Goal: Task Accomplishment & Management: Use online tool/utility

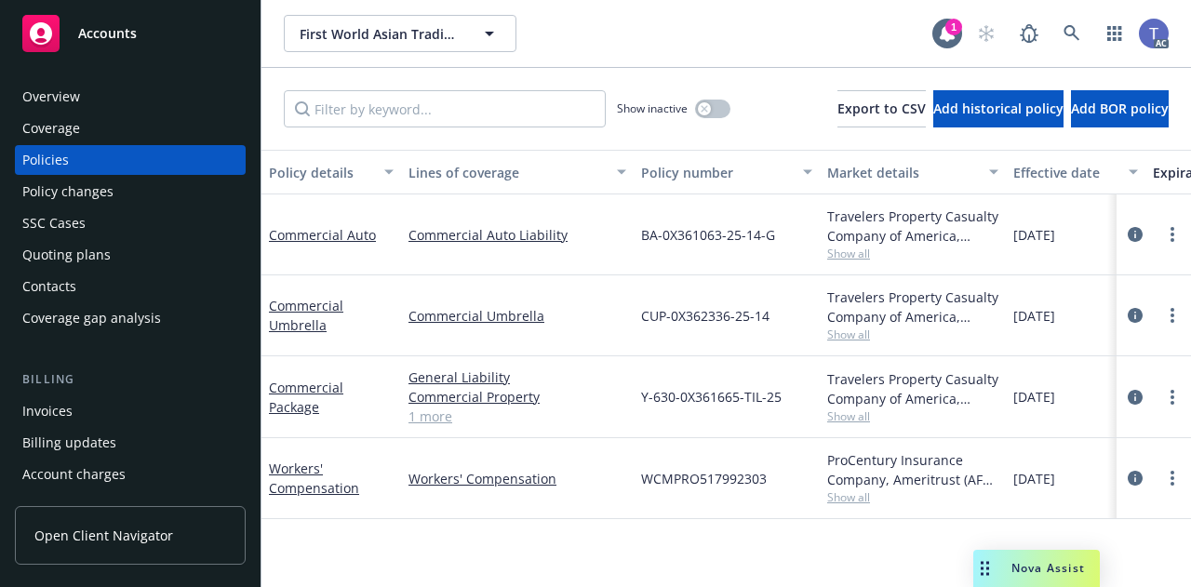
click at [780, 29] on div "First World Asian Trading Corp. First World Asian Trading Corp." at bounding box center [608, 33] width 648 height 37
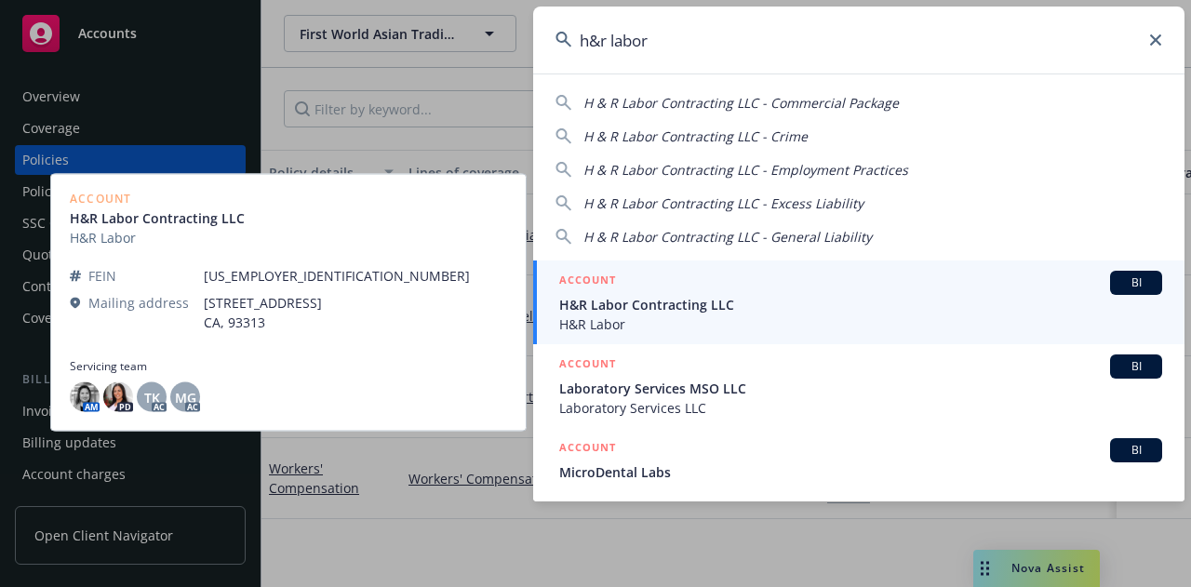
type input "h&r labor"
click at [704, 310] on span "H&R Labor Contracting LLC" at bounding box center [860, 305] width 603 height 20
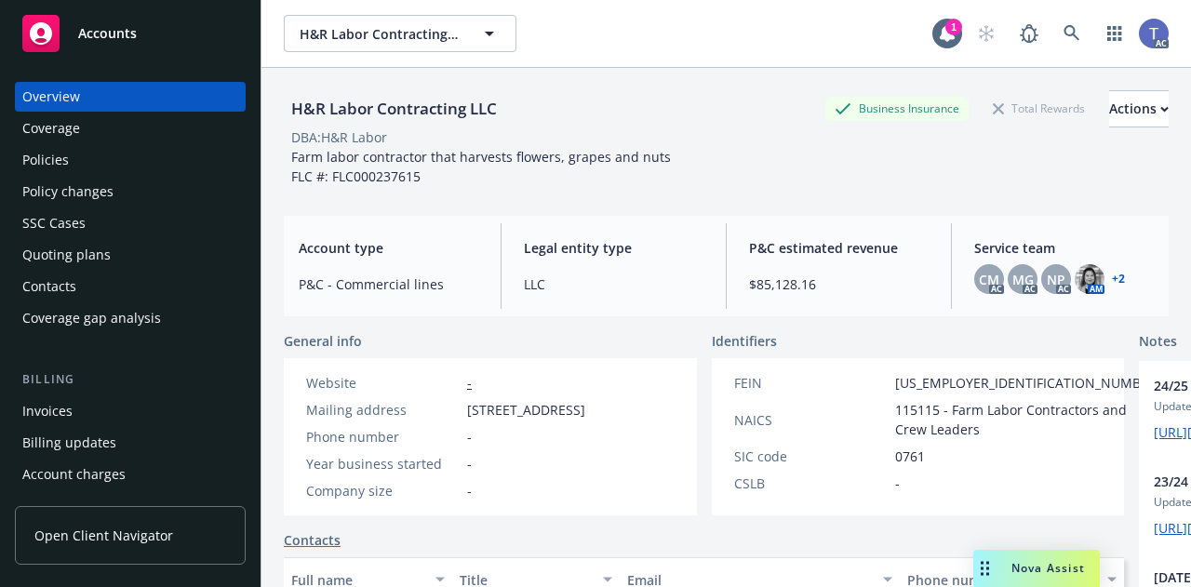
click at [70, 154] on div "Policies" at bounding box center [130, 160] width 216 height 30
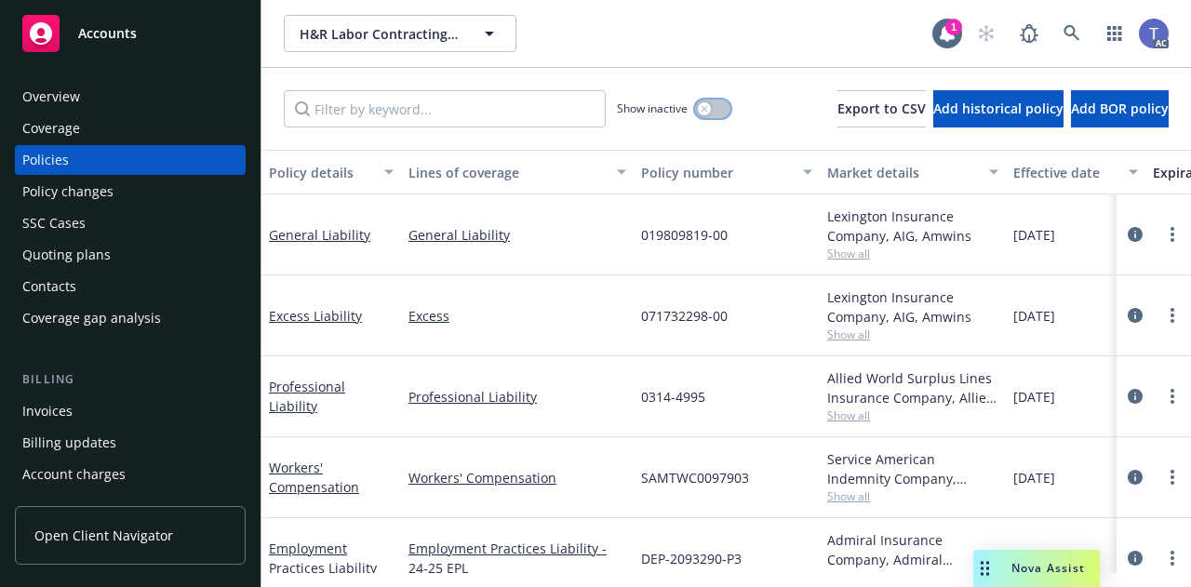
drag, startPoint x: 680, startPoint y: 106, endPoint x: 514, endPoint y: 112, distance: 165.7
click at [514, 112] on div "Show inactive" at bounding box center [507, 108] width 447 height 37
click at [514, 112] on input "Filter by keyword..." at bounding box center [445, 108] width 322 height 37
click at [700, 107] on icon "button" at bounding box center [703, 108] width 7 height 7
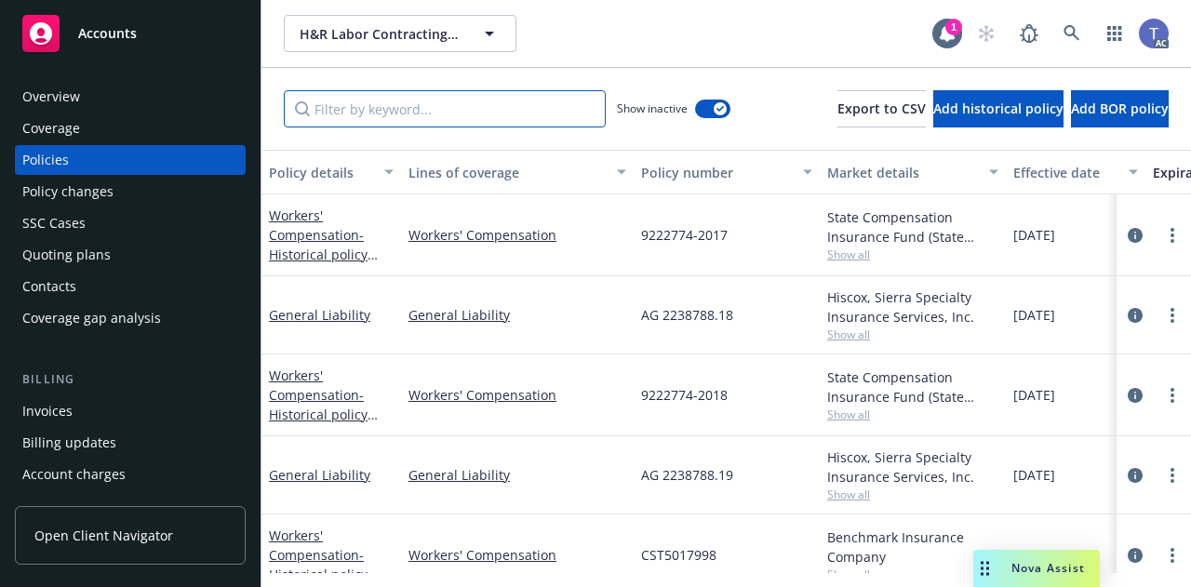
click at [535, 107] on input "Filter by keyword..." at bounding box center [445, 108] width 322 height 37
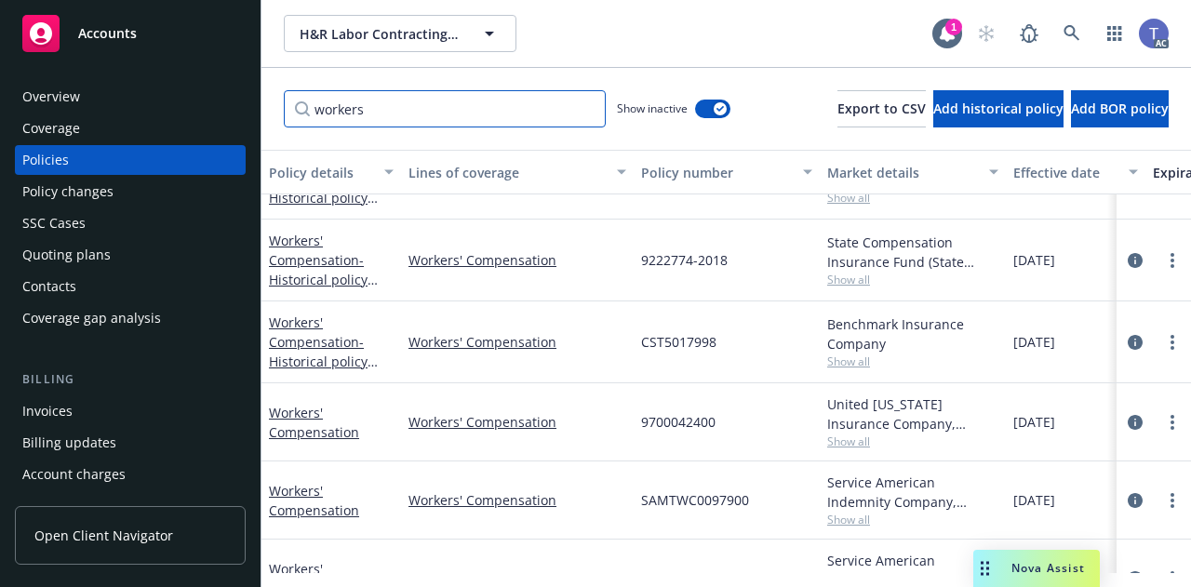
scroll to position [58, 0]
type input "workers"
click at [676, 411] on span "9700042400" at bounding box center [678, 421] width 74 height 20
copy span "9700042400"
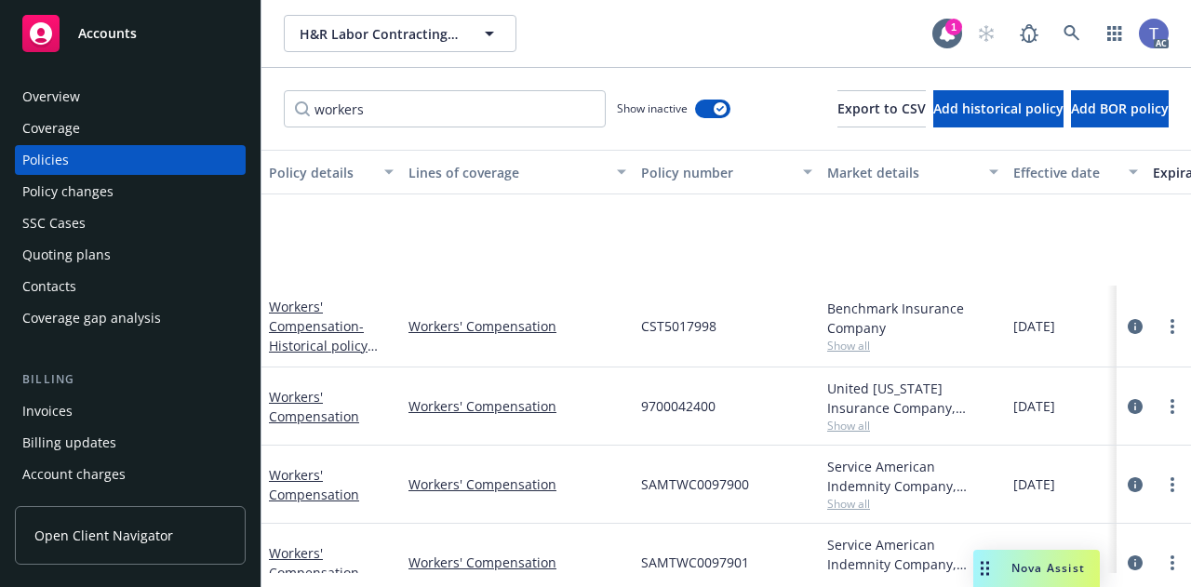
scroll to position [262, 0]
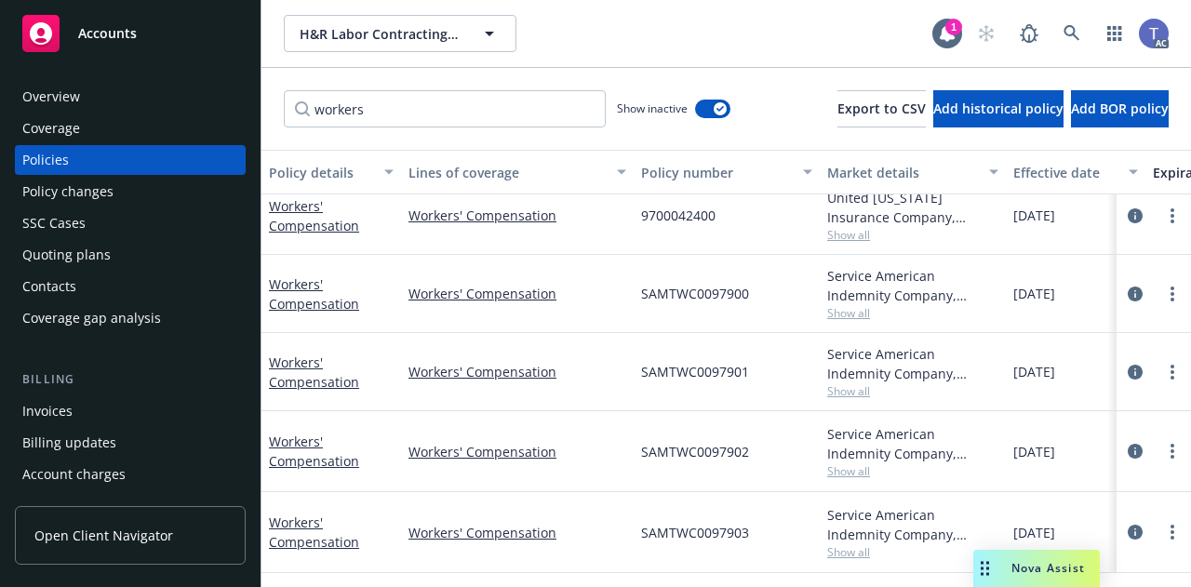
click at [839, 544] on span "Show all" at bounding box center [912, 552] width 171 height 16
click at [743, 267] on div "SAMTWC0097900" at bounding box center [726, 294] width 186 height 78
click at [695, 115] on button "button" at bounding box center [712, 109] width 35 height 19
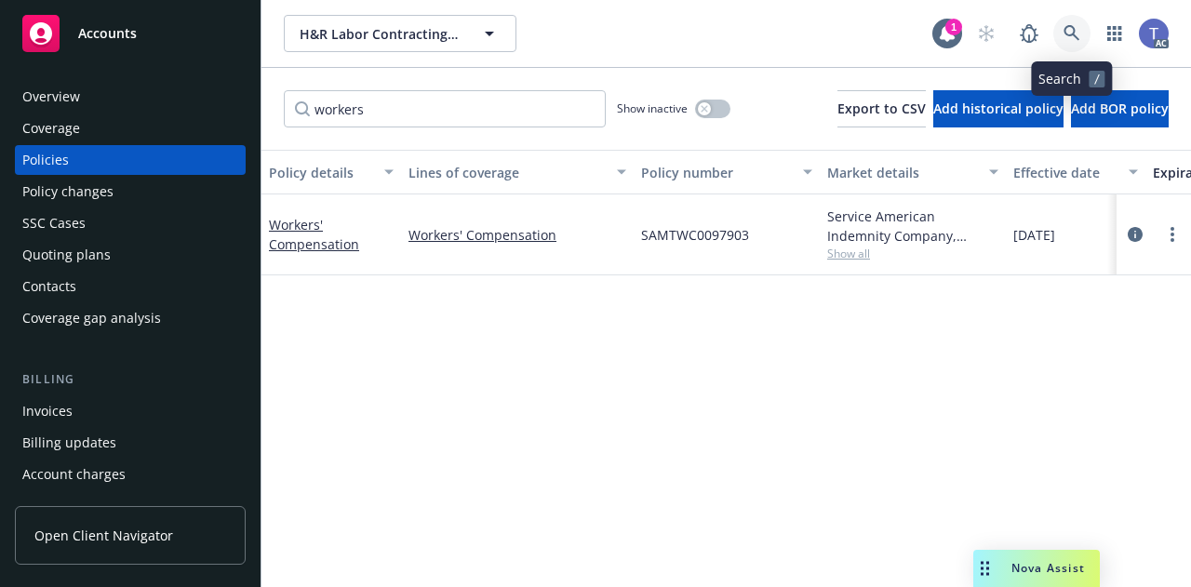
click at [1068, 37] on icon at bounding box center [1071, 33] width 17 height 17
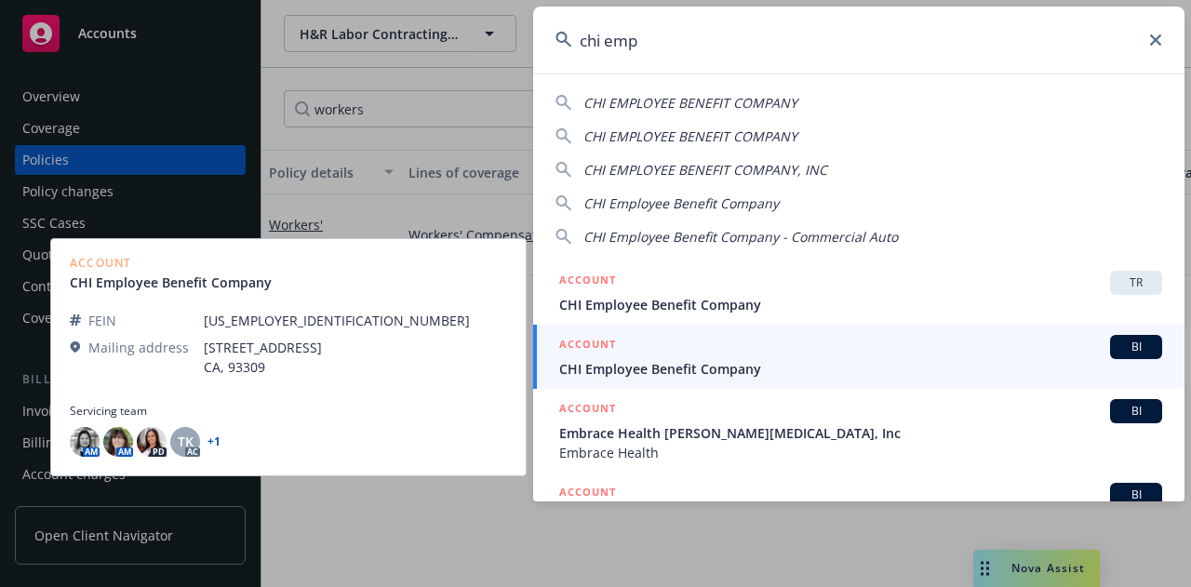
type input "chi emp"
click at [724, 377] on span "CHI Employee Benefit Company" at bounding box center [860, 369] width 603 height 20
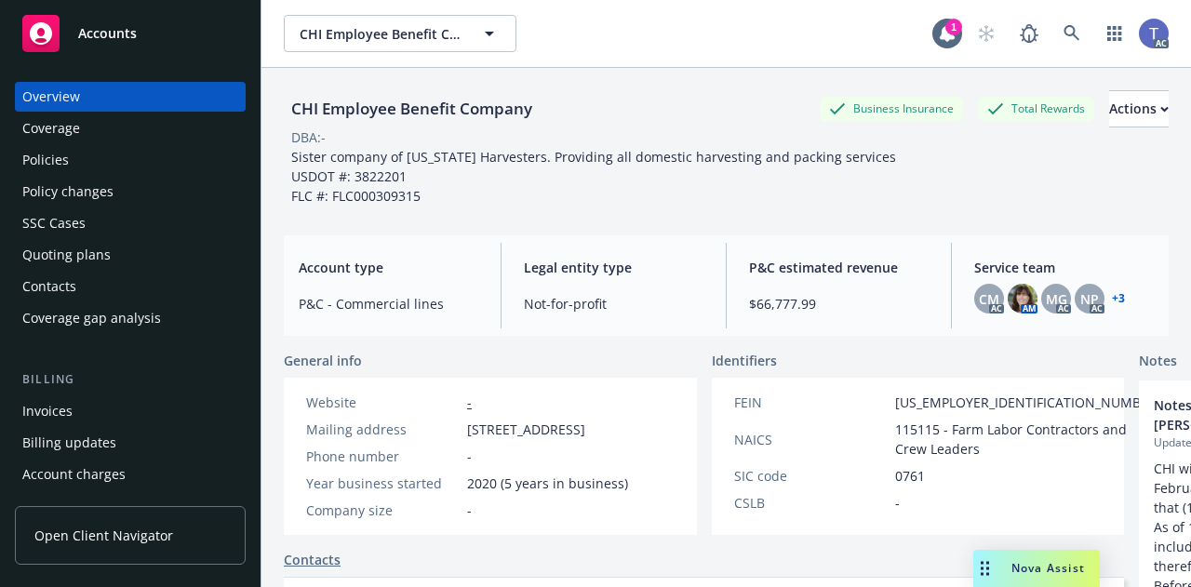
click at [109, 155] on div "Policies" at bounding box center [130, 160] width 216 height 30
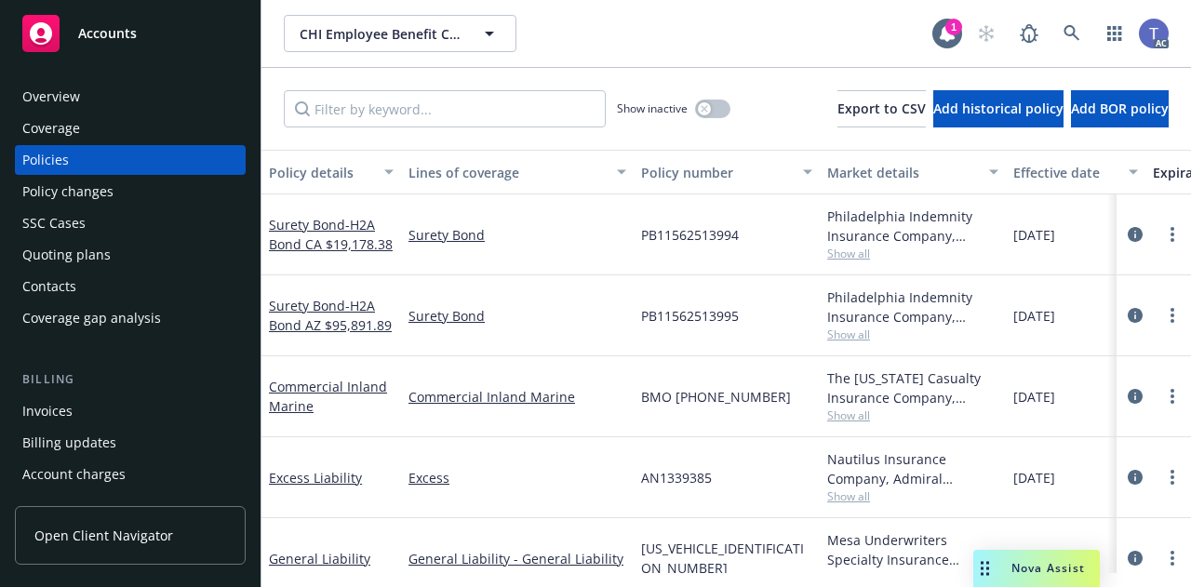
click at [76, 190] on div "Policy changes" at bounding box center [67, 192] width 91 height 30
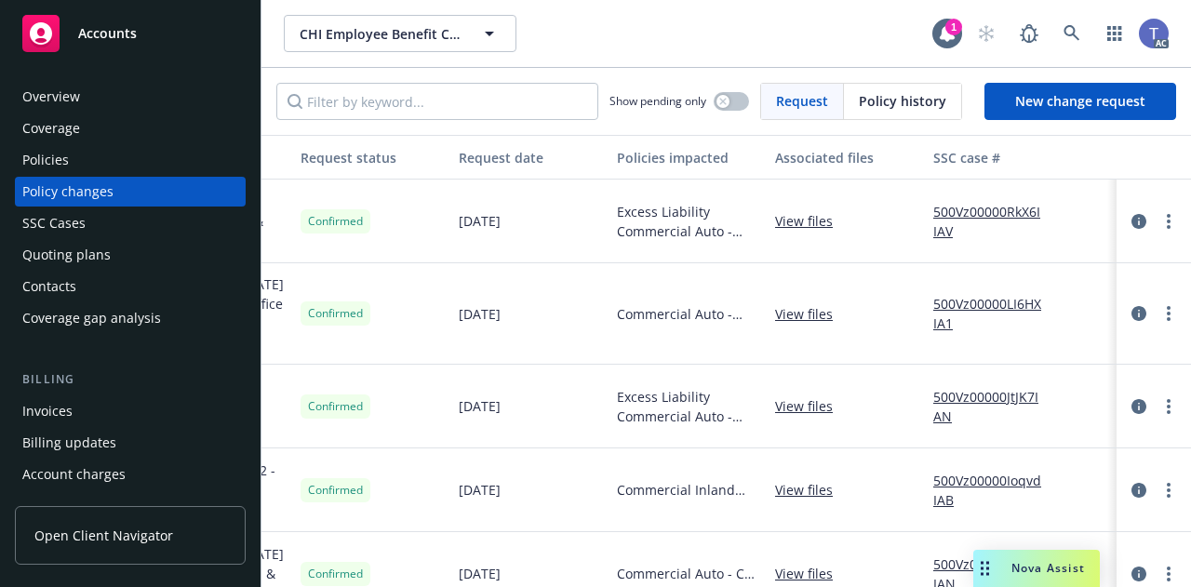
scroll to position [0, 325]
click at [1007, 215] on link "500Vz00000RkX6IIAV" at bounding box center [992, 221] width 125 height 39
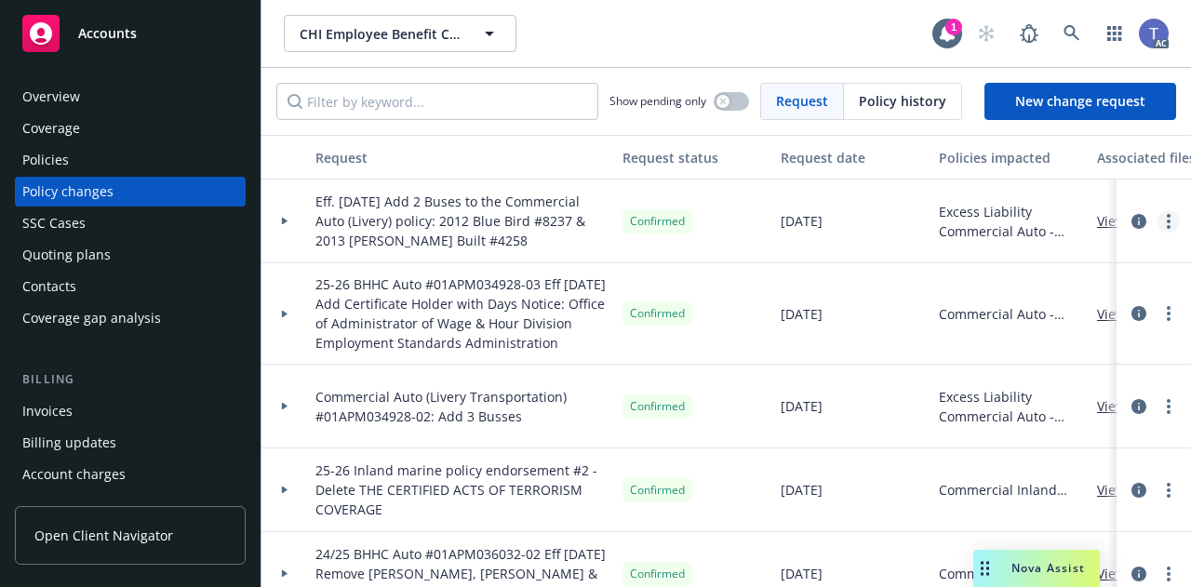
click at [1167, 221] on circle "more" at bounding box center [1169, 222] width 4 height 4
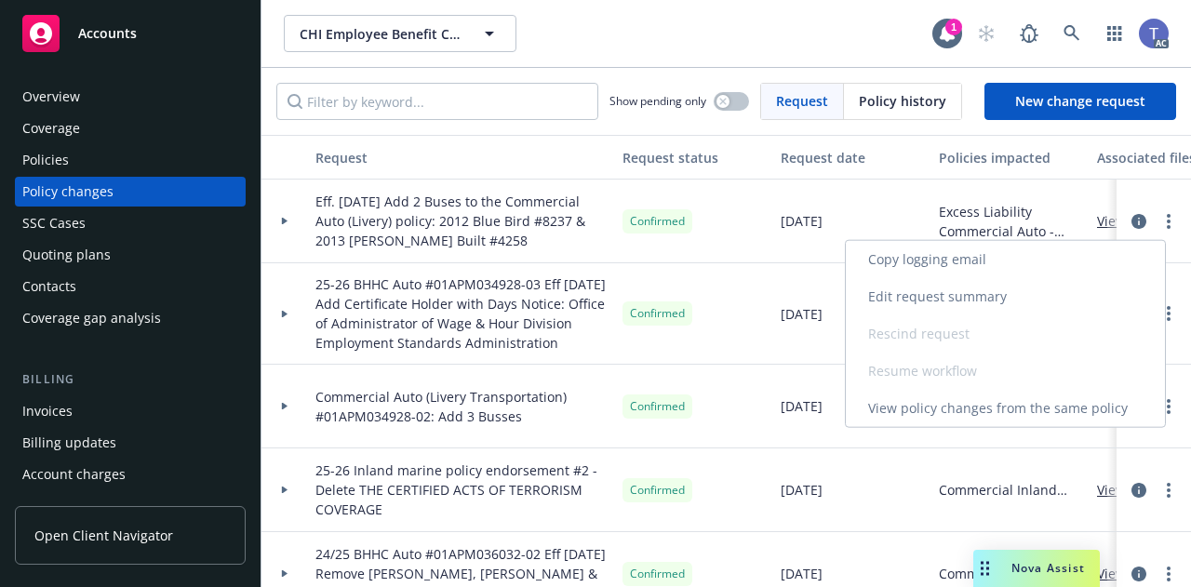
click at [971, 253] on link "Copy logging email" at bounding box center [1005, 259] width 319 height 37
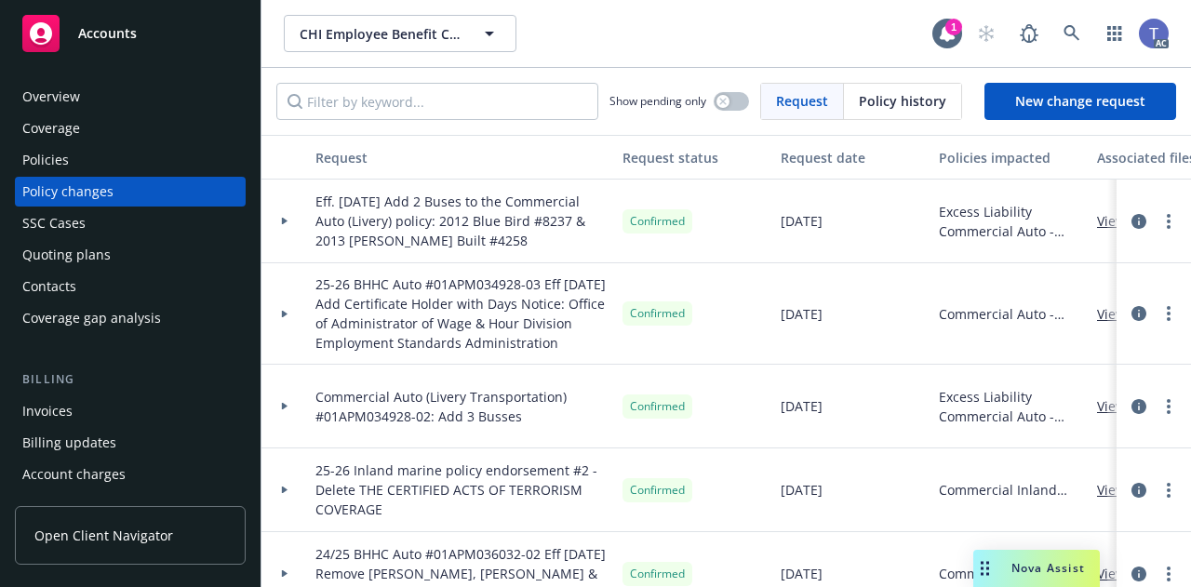
click at [568, 40] on div "CHI Employee Benefit Company CHI Employee Benefit Company" at bounding box center [608, 33] width 648 height 37
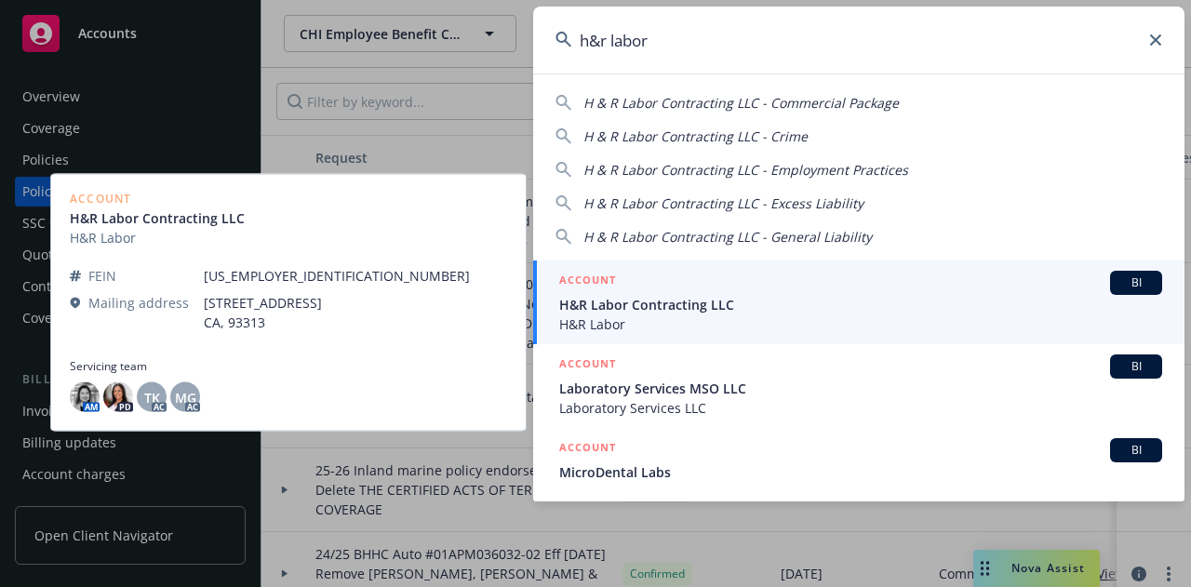
type input "h&r labor"
click at [674, 292] on div "ACCOUNT BI" at bounding box center [860, 283] width 603 height 24
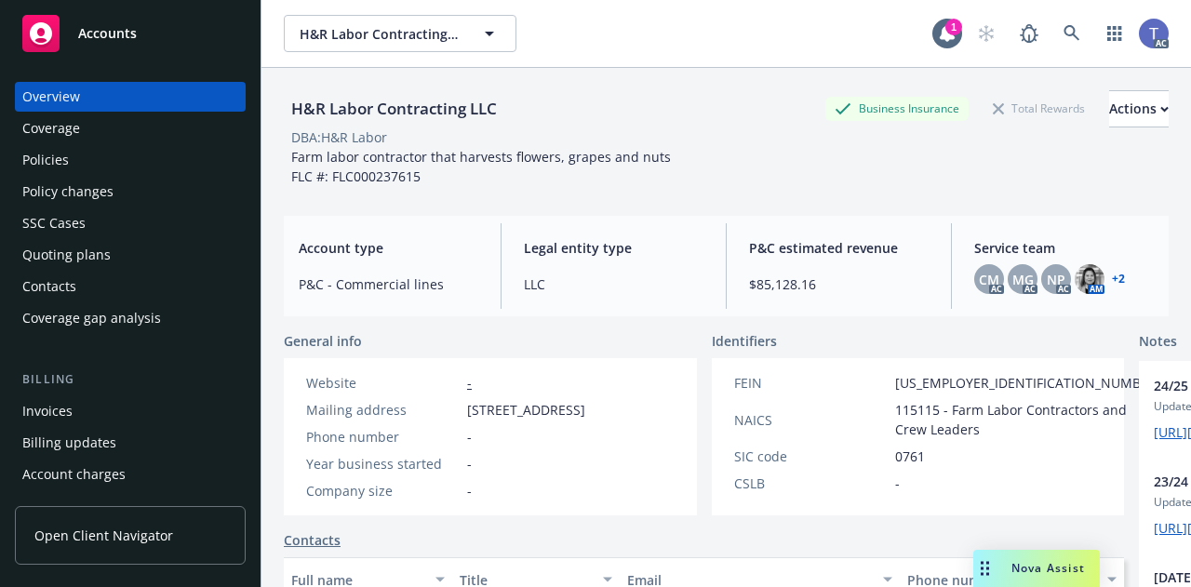
click at [76, 155] on div "Policies" at bounding box center [130, 160] width 216 height 30
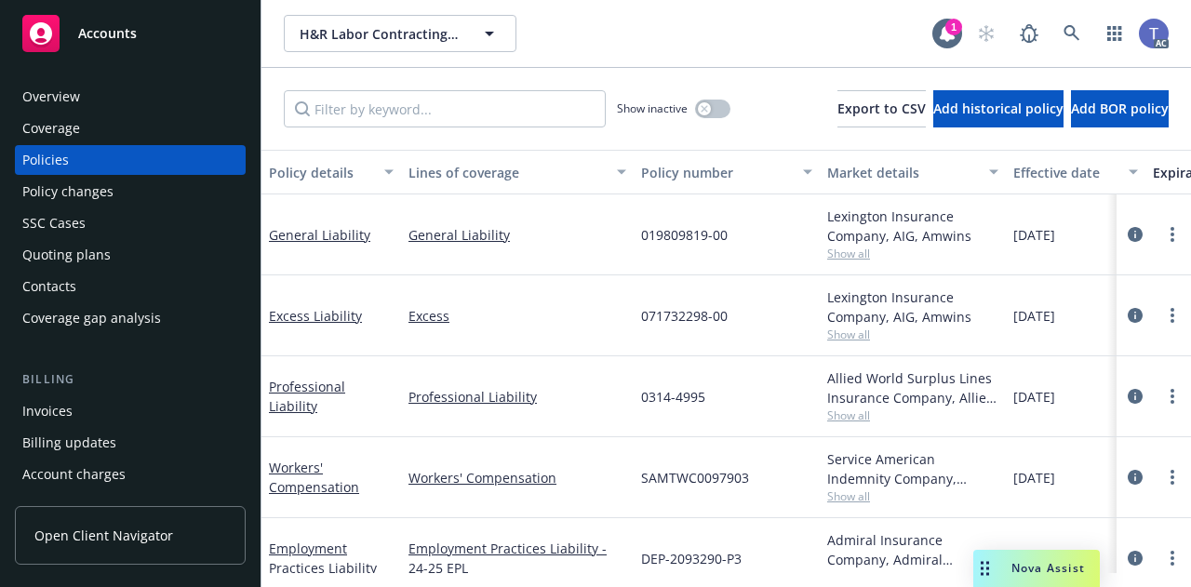
click at [125, 251] on div "Quoting plans" at bounding box center [130, 255] width 216 height 30
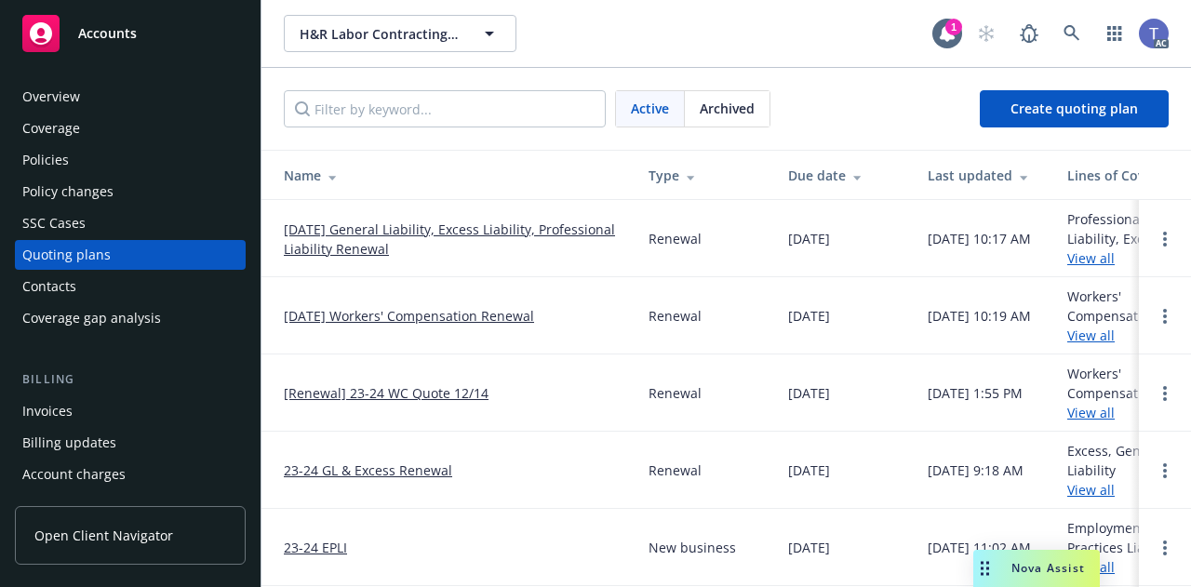
click at [416, 315] on link "[DATE] Workers' Compensation Renewal" at bounding box center [409, 316] width 250 height 20
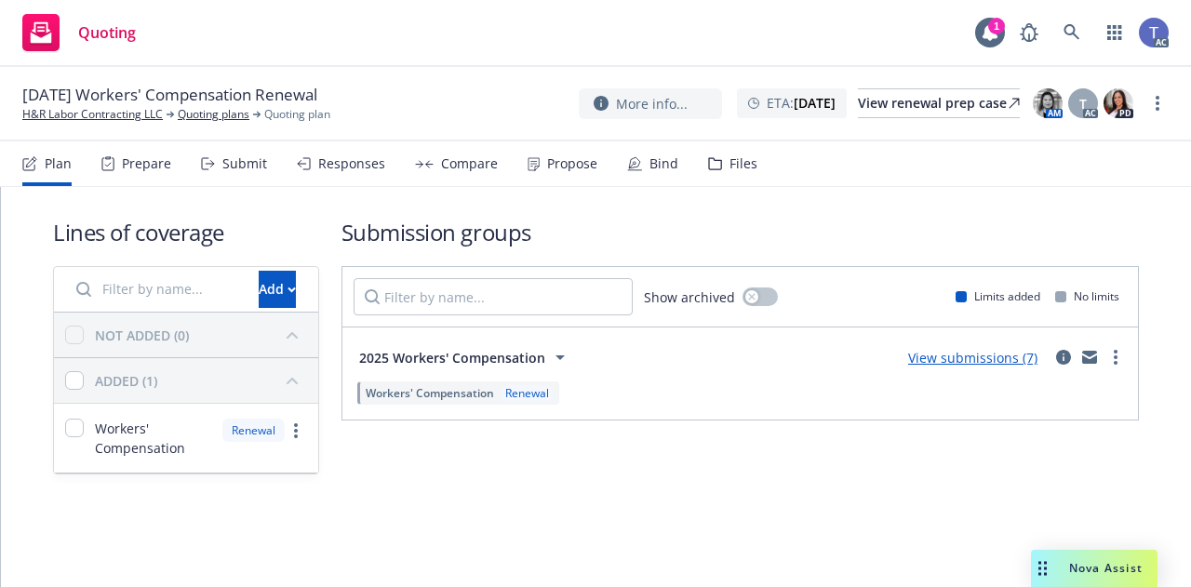
click at [201, 180] on div "Submit" at bounding box center [234, 163] width 66 height 45
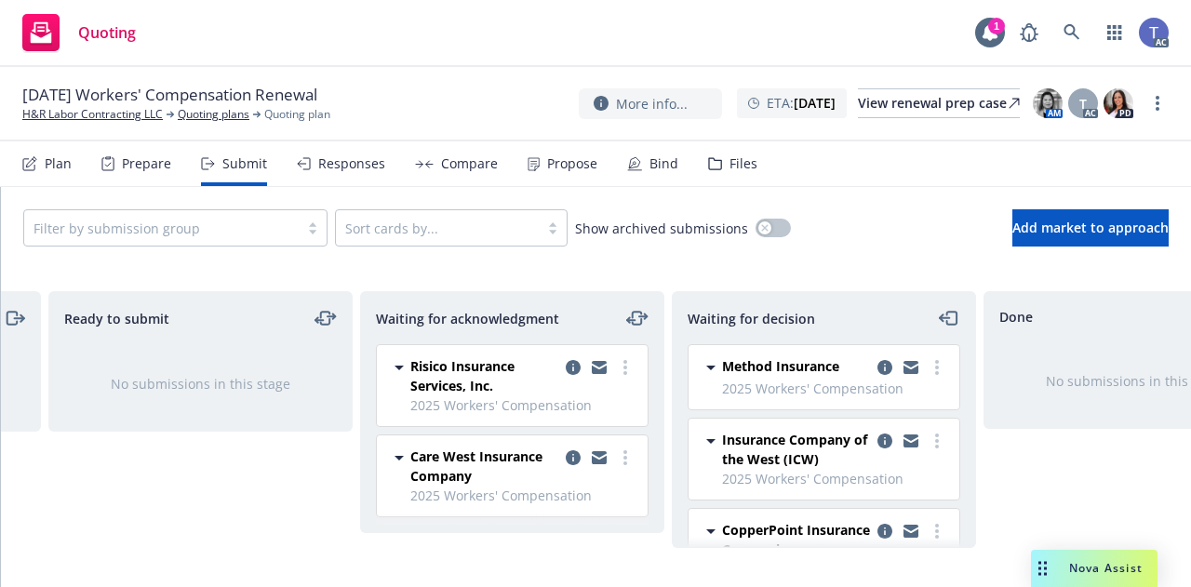
scroll to position [0, 323]
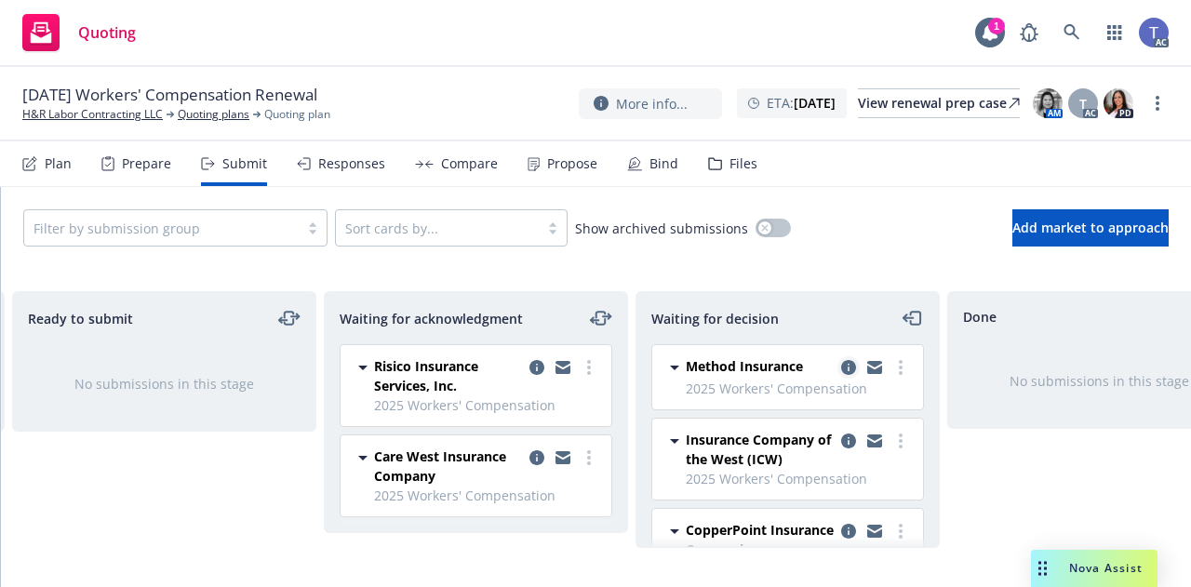
click at [841, 365] on icon "copy logging email" at bounding box center [848, 367] width 15 height 15
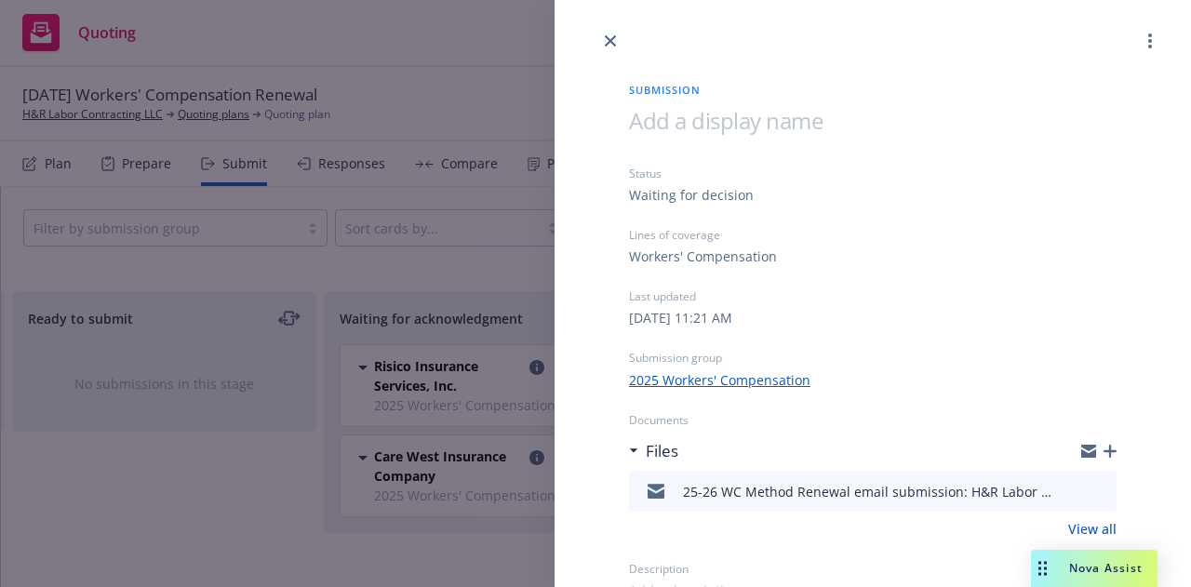
scroll to position [13, 0]
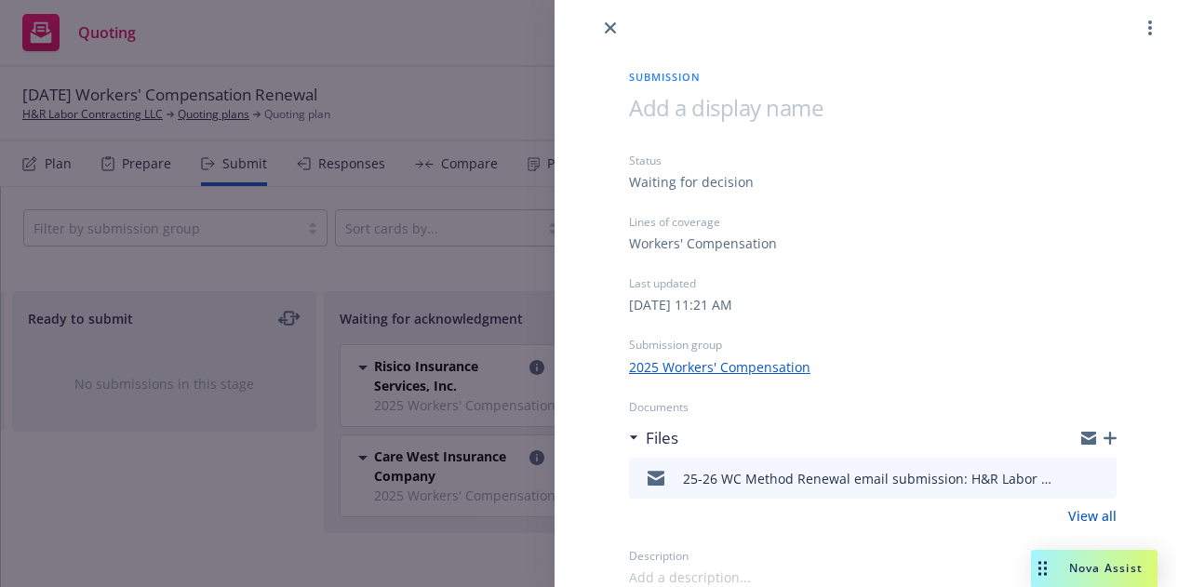
click at [1090, 477] on icon "preview file" at bounding box center [1098, 477] width 17 height 13
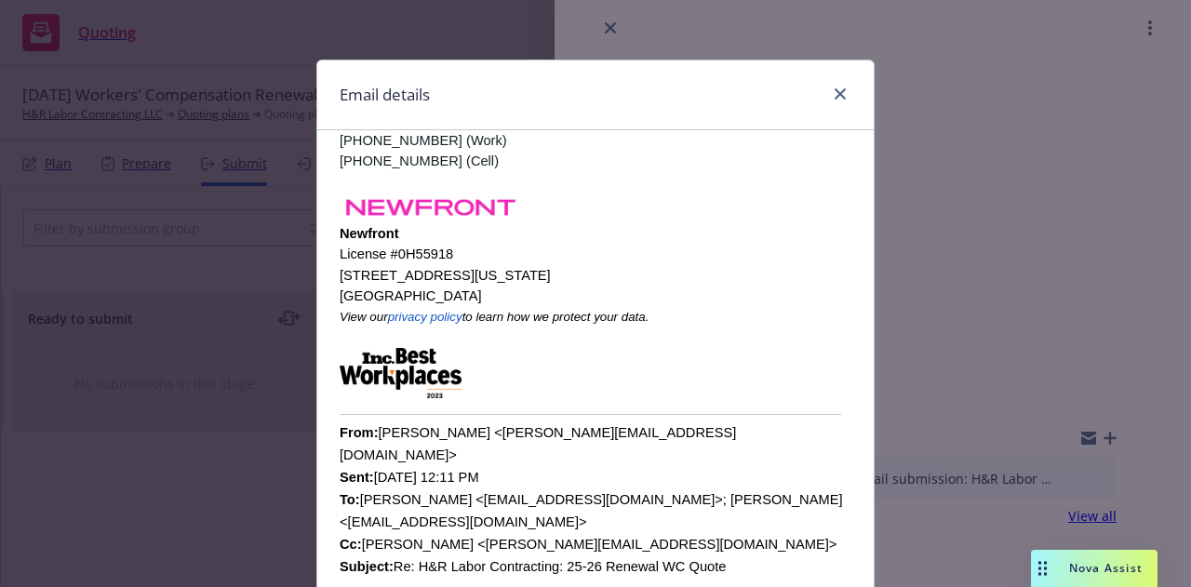
scroll to position [0, 0]
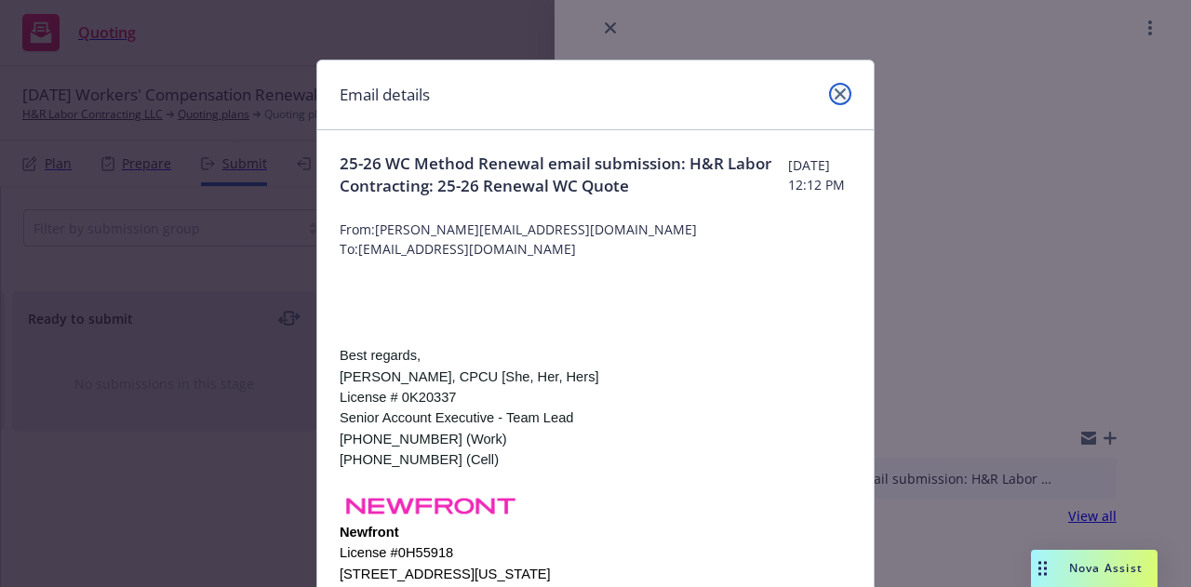
click at [837, 89] on icon "close" at bounding box center [839, 93] width 11 height 11
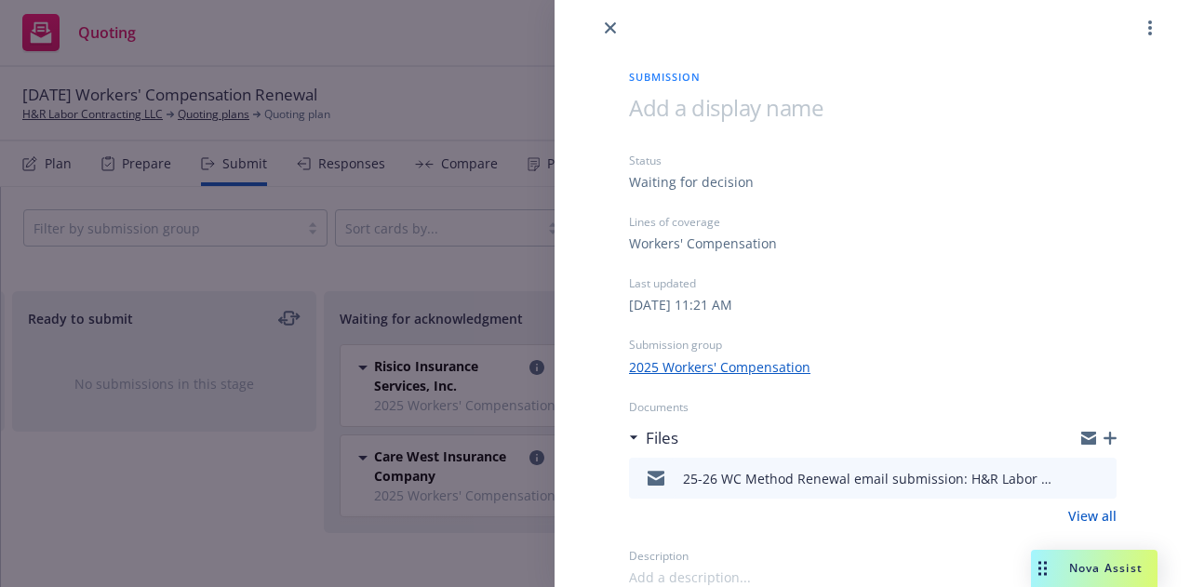
click at [618, 17] on div at bounding box center [872, 13] width 636 height 52
click at [611, 26] on icon "close" at bounding box center [610, 27] width 11 height 11
